Goal: Task Accomplishment & Management: Manage account settings

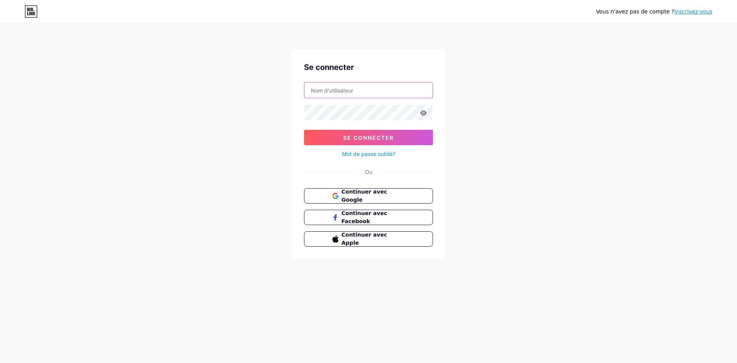
click at [348, 92] on input "text" at bounding box center [368, 90] width 128 height 15
click at [425, 195] on button "Continuer avec Google" at bounding box center [368, 196] width 131 height 16
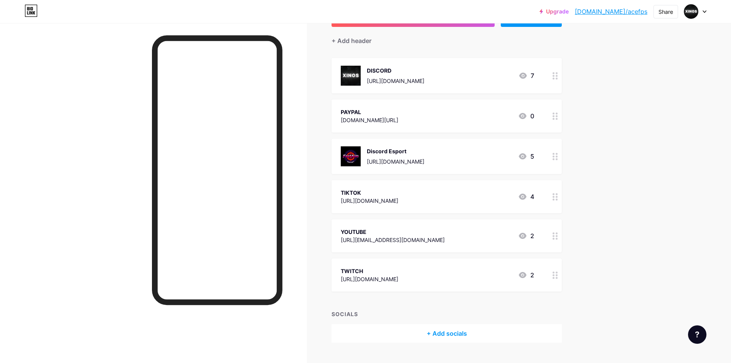
scroll to position [77, 0]
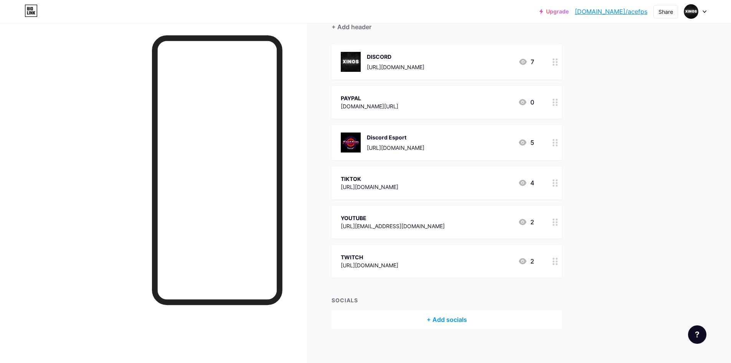
drag, startPoint x: 400, startPoint y: 142, endPoint x: 476, endPoint y: 132, distance: 76.2
click at [476, 132] on div "Discord Esport [URL][DOMAIN_NAME] 5" at bounding box center [447, 142] width 230 height 35
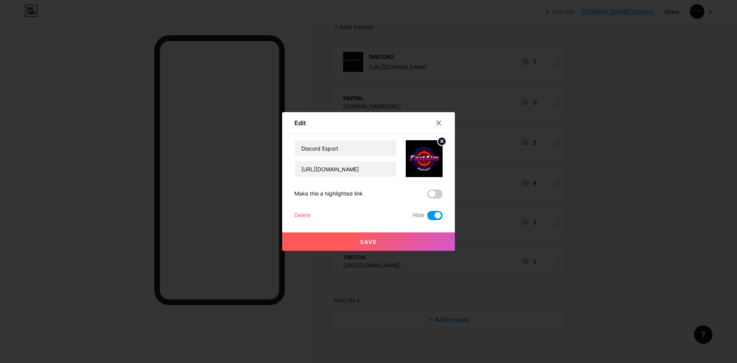
drag, startPoint x: 476, startPoint y: 132, endPoint x: 466, endPoint y: 135, distance: 9.8
click at [466, 135] on div at bounding box center [368, 181] width 737 height 363
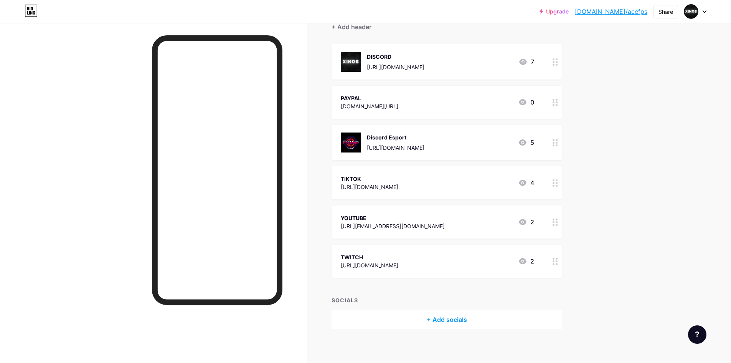
click at [461, 136] on div "Discord Esport [URL][DOMAIN_NAME] 5" at bounding box center [437, 142] width 193 height 20
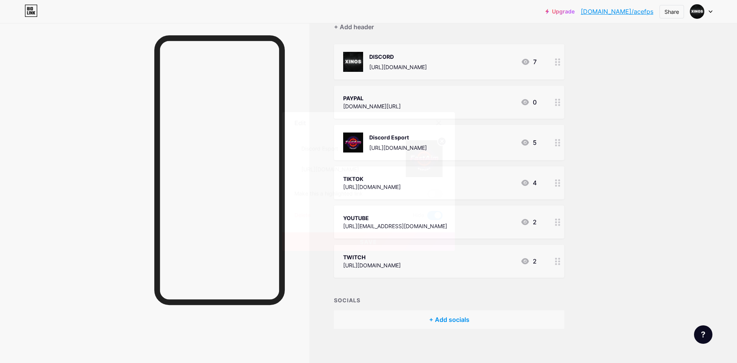
click at [296, 213] on div "Delete" at bounding box center [302, 215] width 16 height 9
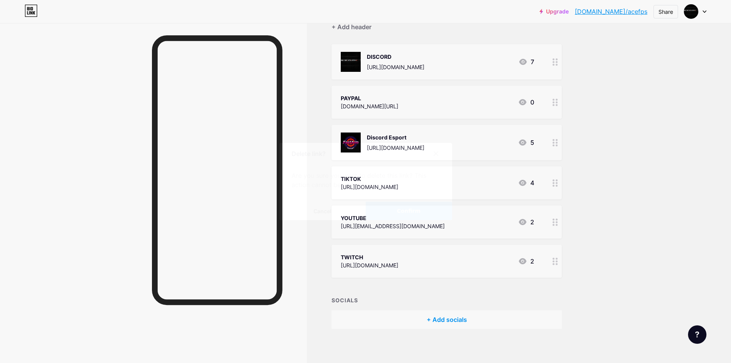
click at [396, 207] on button "Confirm" at bounding box center [409, 211] width 86 height 18
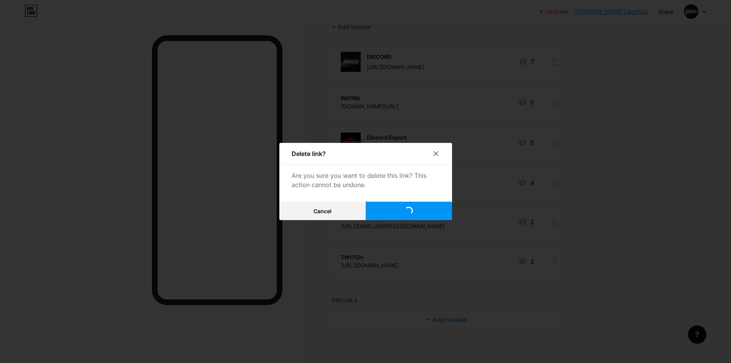
scroll to position [39, 0]
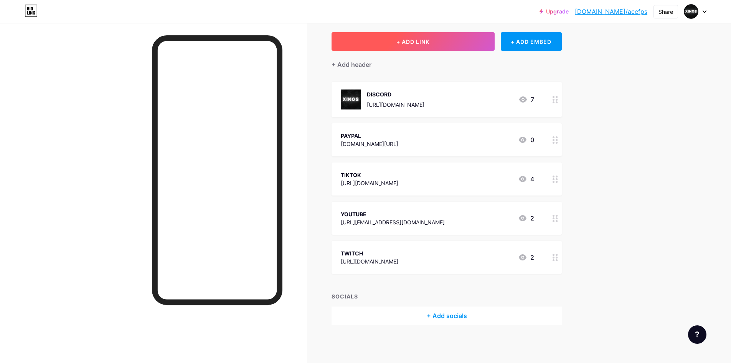
click at [433, 40] on button "+ ADD LINK" at bounding box center [413, 41] width 163 height 18
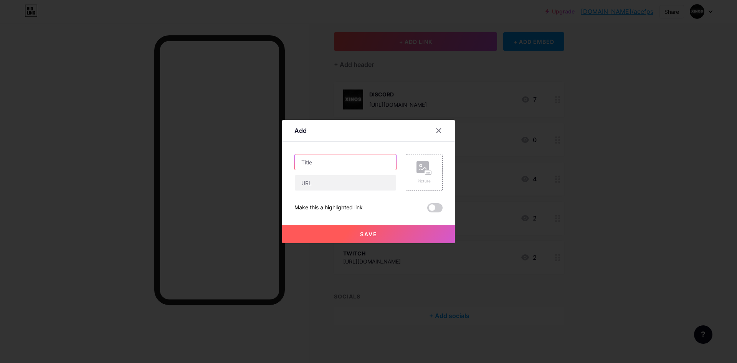
click at [341, 167] on input "text" at bounding box center [345, 161] width 101 height 15
type input "XINOS SHOP"
click at [431, 178] on div "Picture" at bounding box center [423, 172] width 15 height 23
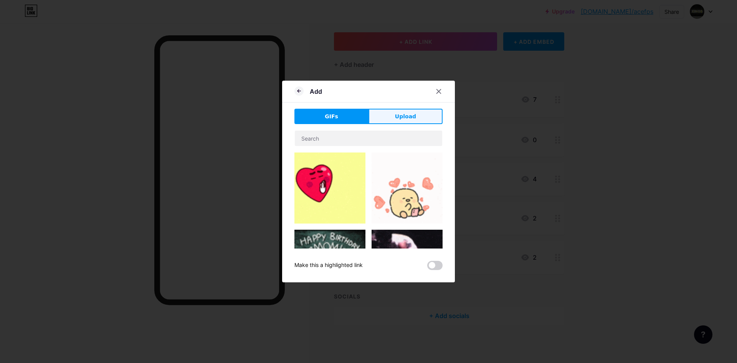
click at [390, 113] on button "Upload" at bounding box center [405, 116] width 74 height 15
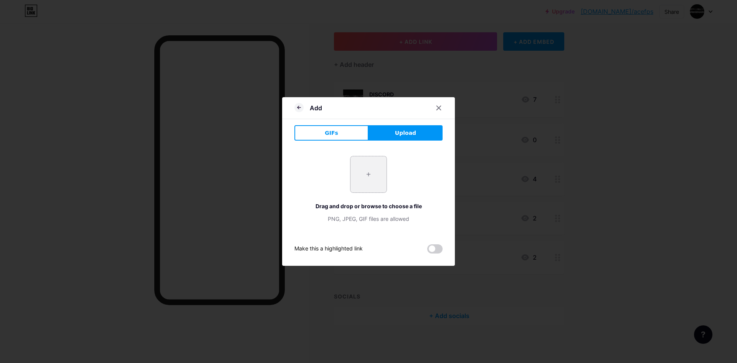
click at [367, 172] on input "file" at bounding box center [368, 174] width 36 height 36
type input "C:\fakepath\standard (3).gif"
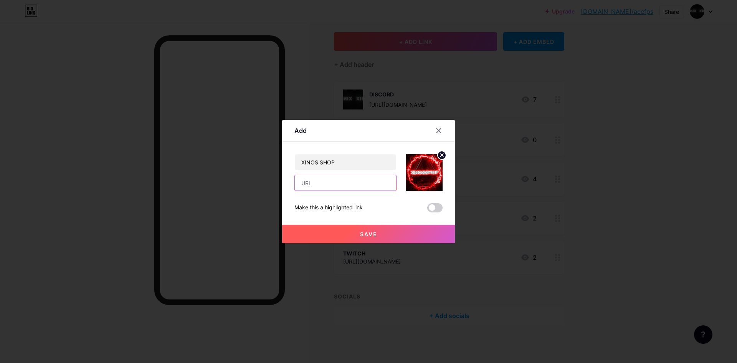
click at [350, 184] on input "text" at bounding box center [345, 182] width 101 height 15
click at [316, 181] on input "text" at bounding box center [345, 182] width 101 height 15
paste input "[URL][DOMAIN_NAME]"
type input "[URL][DOMAIN_NAME]"
click at [394, 239] on button "Save" at bounding box center [368, 234] width 173 height 18
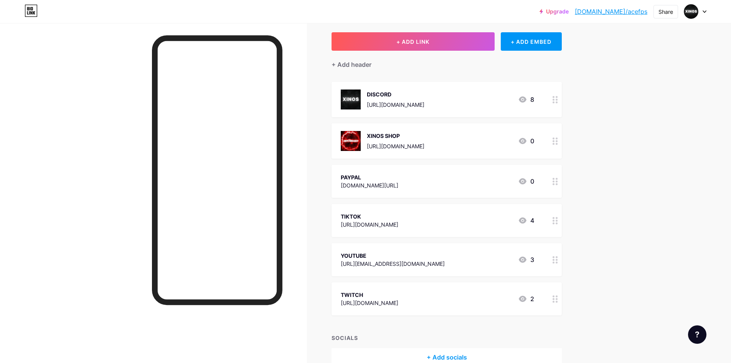
click at [619, 110] on div "Upgrade [DOMAIN_NAME]/acefps... [DOMAIN_NAME]/acefps Share Switch accounts XINO…" at bounding box center [365, 183] width 731 height 444
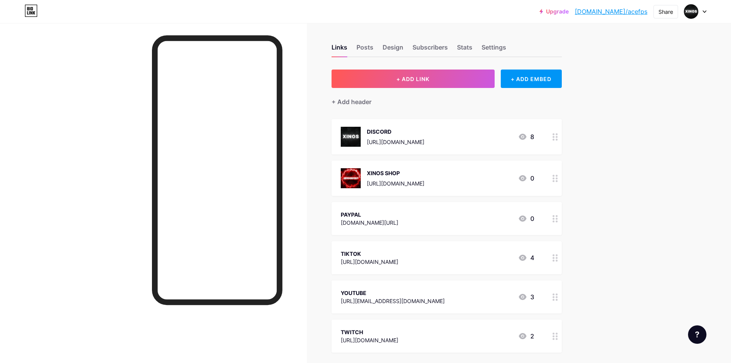
scroll to position [0, 0]
